Goal: Task Accomplishment & Management: Manage account settings

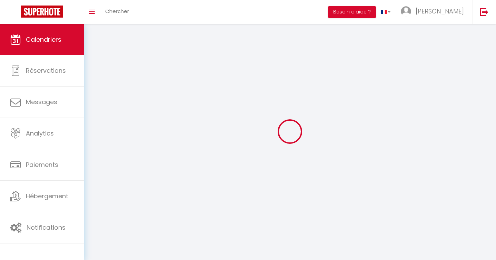
select select
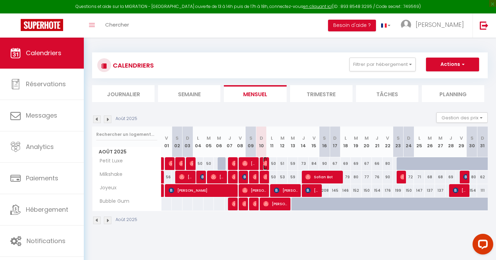
click at [264, 162] on img at bounding box center [266, 164] width 6 height 6
select select "OK"
select select "0"
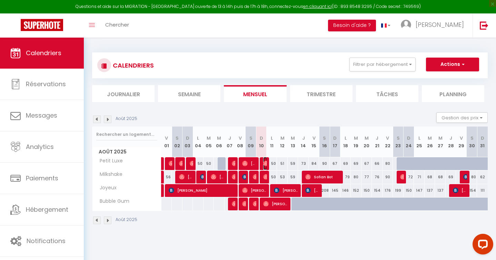
select select "1"
select select
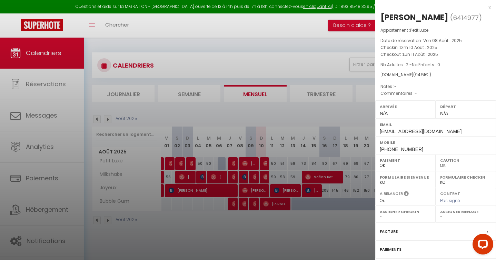
click at [265, 237] on div at bounding box center [248, 130] width 496 height 260
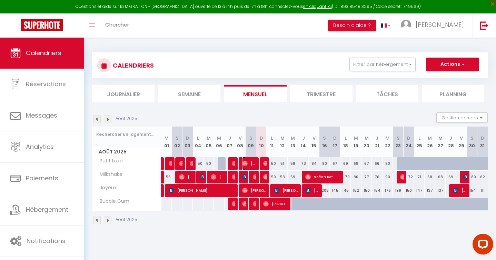
click at [252, 164] on span "[PERSON_NAME]" at bounding box center [249, 163] width 14 height 13
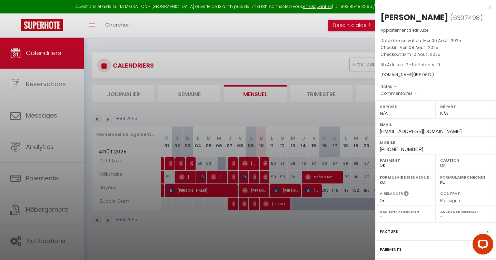
click at [305, 221] on div at bounding box center [248, 130] width 496 height 260
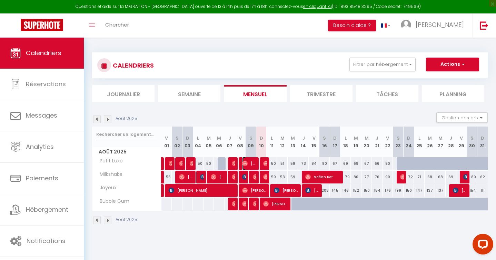
click at [254, 165] on span "[PERSON_NAME]" at bounding box center [249, 163] width 14 height 13
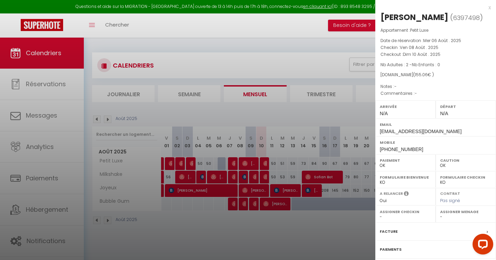
click at [265, 163] on div at bounding box center [248, 130] width 496 height 260
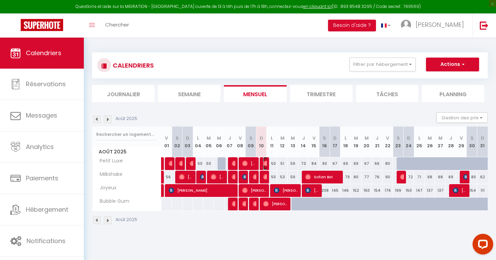
click at [265, 163] on img at bounding box center [266, 164] width 6 height 6
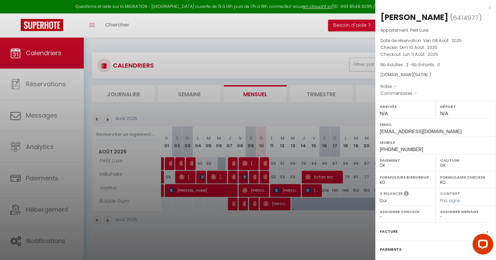
click at [286, 231] on div at bounding box center [248, 130] width 496 height 260
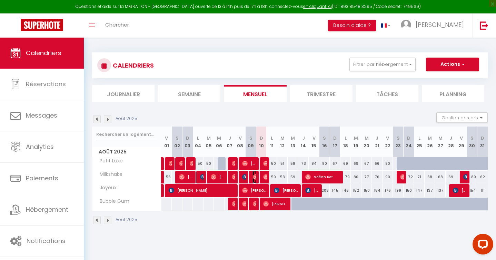
click at [255, 176] on img at bounding box center [256, 177] width 6 height 6
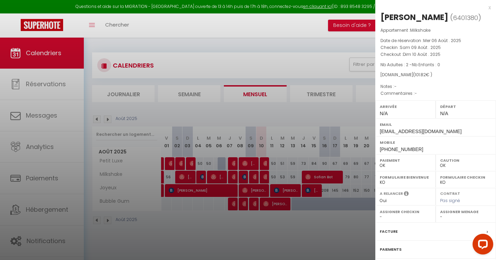
click at [256, 192] on div at bounding box center [248, 130] width 496 height 260
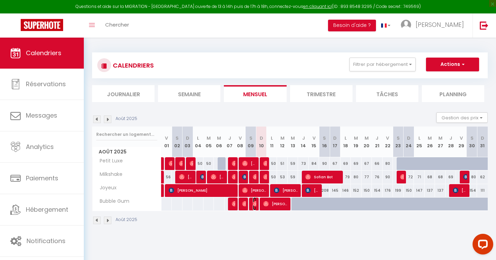
click at [254, 206] on img at bounding box center [256, 204] width 6 height 6
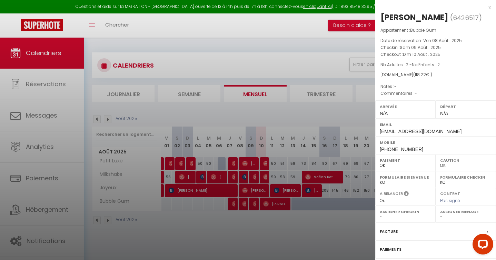
click at [251, 163] on div at bounding box center [248, 130] width 496 height 260
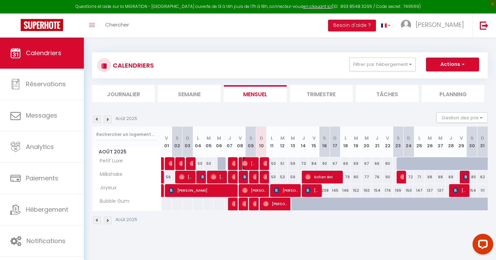
click at [251, 163] on span "[PERSON_NAME]" at bounding box center [249, 163] width 14 height 13
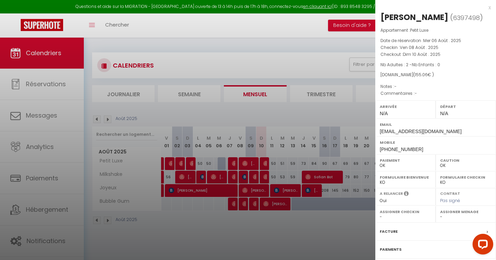
click at [254, 177] on div at bounding box center [248, 130] width 496 height 260
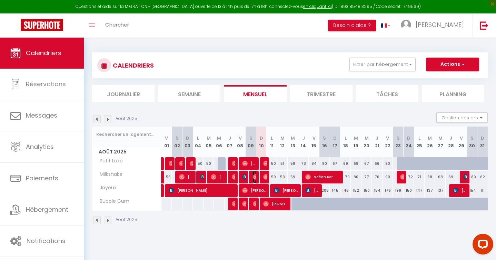
click at [254, 177] on img at bounding box center [256, 177] width 6 height 6
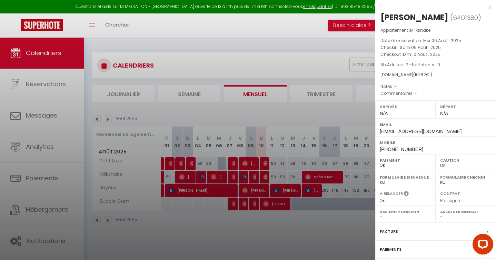
click at [254, 241] on div at bounding box center [248, 130] width 496 height 260
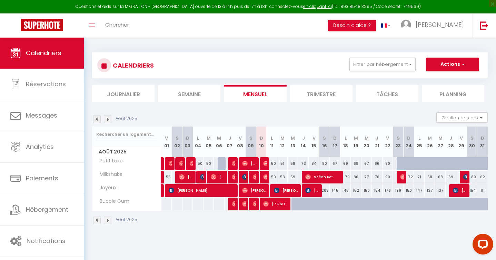
click at [319, 205] on div at bounding box center [324, 204] width 11 height 13
type input "[PERSON_NAME][DATE]"
type input "Dim 17 Août 2025"
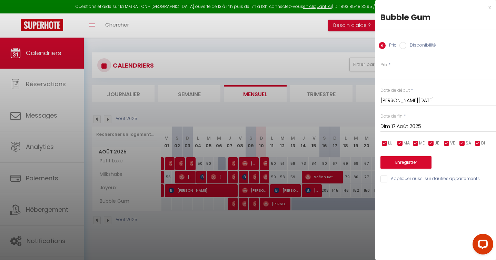
click at [404, 46] on input "Disponibilité" at bounding box center [403, 45] width 7 height 7
radio input "true"
radio input "false"
click at [321, 244] on div at bounding box center [248, 130] width 496 height 260
select select
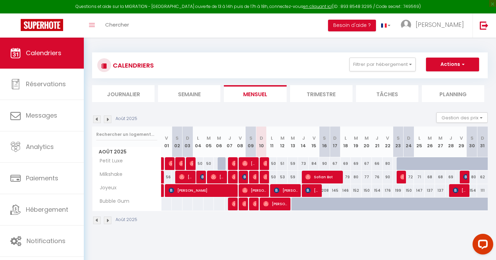
click at [299, 202] on div at bounding box center [303, 204] width 11 height 13
select select "1"
type input "[DEMOGRAPHIC_DATA][DATE]"
type input "Ven 15 Août 2025"
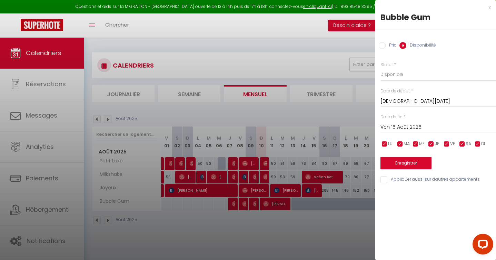
click at [327, 234] on div at bounding box center [248, 130] width 496 height 260
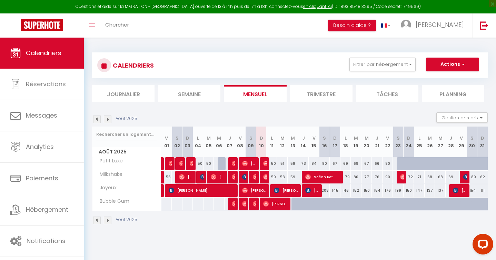
click at [328, 234] on div "CALENDRIERS Filtrer par hébergement Tous Bubble Gum Petit Luxe Milkshake Joyeux…" at bounding box center [290, 139] width 412 height 202
click at [302, 207] on div at bounding box center [307, 208] width 11 height 13
select select "1"
type input "[DEMOGRAPHIC_DATA][DATE]"
type input "Ven 15 Août 2025"
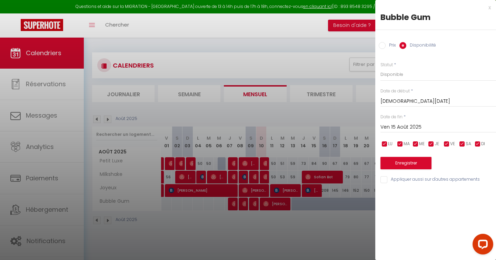
click at [304, 234] on div at bounding box center [248, 130] width 496 height 260
select select
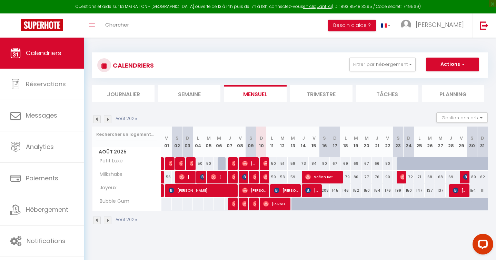
click at [342, 209] on div at bounding box center [346, 204] width 11 height 13
select select "1"
type input "Lun 18 Août 2025"
type input "[DATE]"
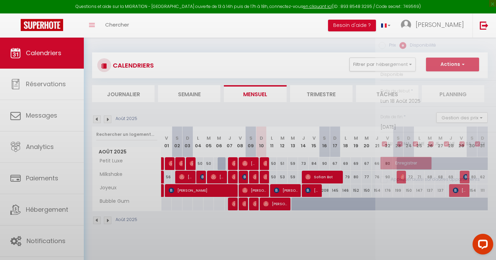
click at [342, 209] on div at bounding box center [248, 130] width 496 height 260
select select
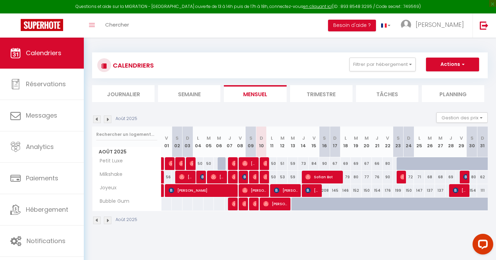
click at [344, 205] on div at bounding box center [346, 204] width 11 height 13
select select "1"
type input "Lun 18 Août 2025"
type input "[DATE]"
click at [0, 0] on div at bounding box center [0, 0] width 0 height 0
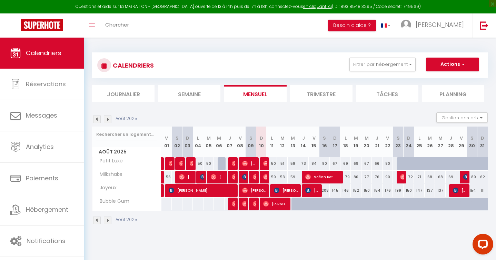
select select
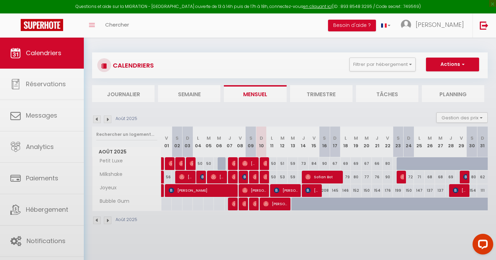
click at [344, 205] on div at bounding box center [346, 204] width 11 height 13
select select "1"
type input "Lun 18 Août 2025"
type input "[DATE]"
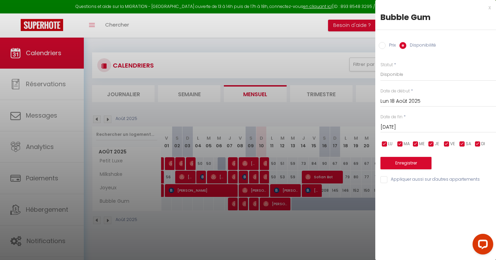
click at [339, 233] on div at bounding box center [248, 130] width 496 height 260
